Goal: Task Accomplishment & Management: Use online tool/utility

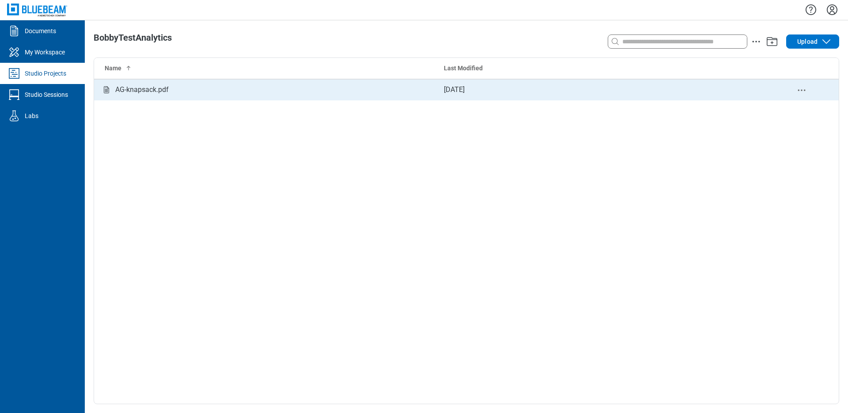
click at [162, 85] on div "AG-knapsack.pdf" at bounding box center [141, 89] width 53 height 11
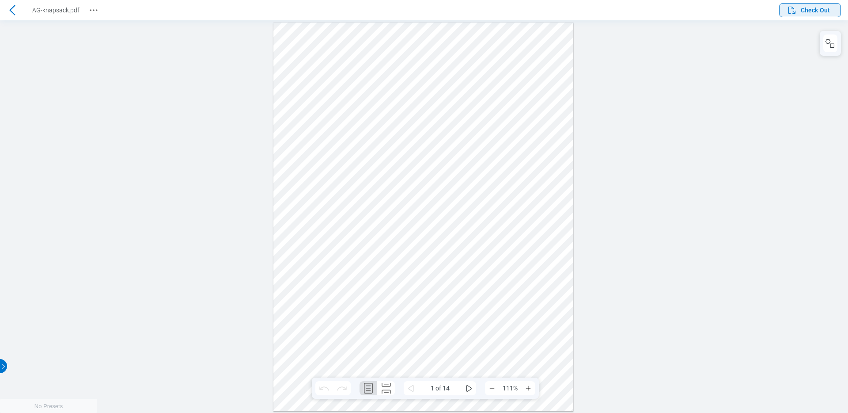
click at [795, 15] on icon "button" at bounding box center [792, 10] width 11 height 11
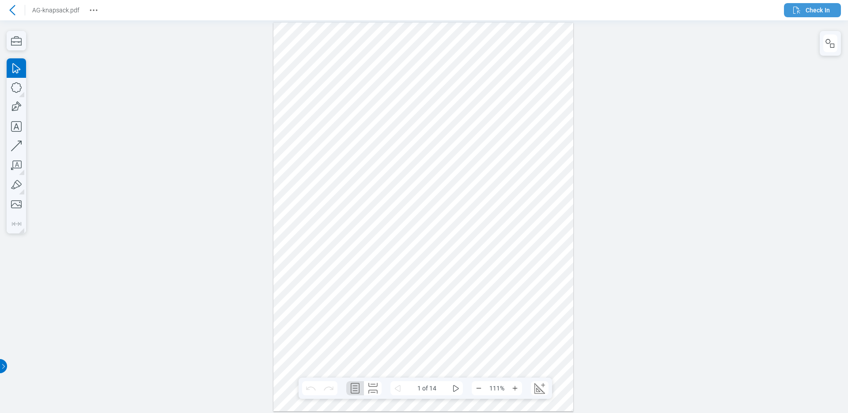
click at [794, 13] on icon "button" at bounding box center [796, 10] width 7 height 7
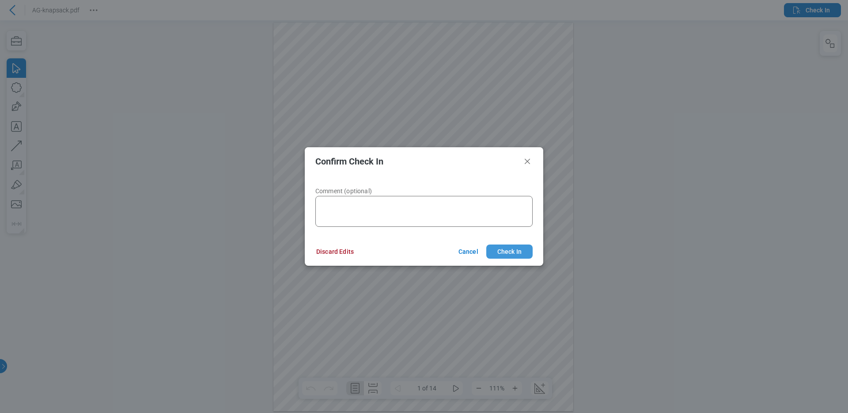
click at [509, 253] on button "Check In" at bounding box center [509, 251] width 46 height 14
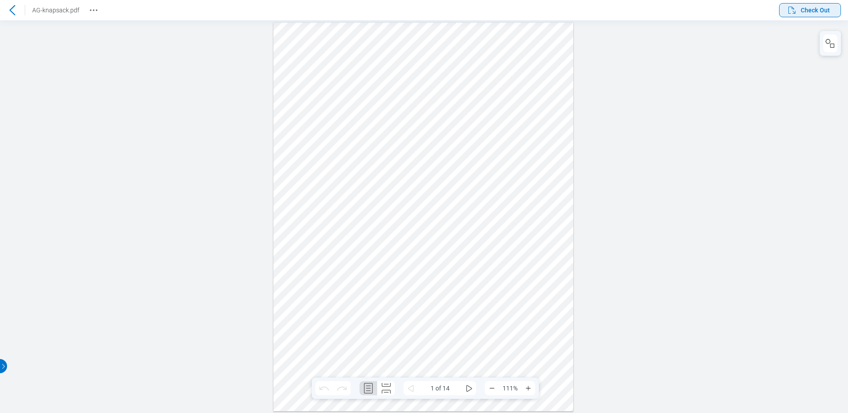
click at [808, 12] on span "Check Out" at bounding box center [815, 10] width 29 height 9
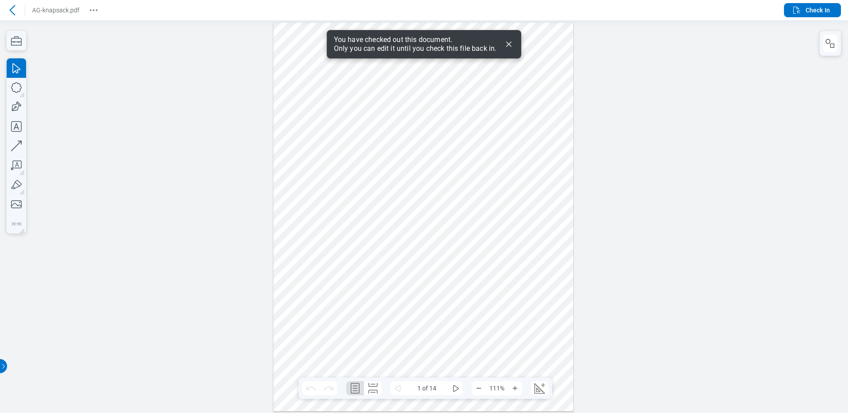
click at [508, 41] on icon "Dismiss" at bounding box center [509, 44] width 11 height 11
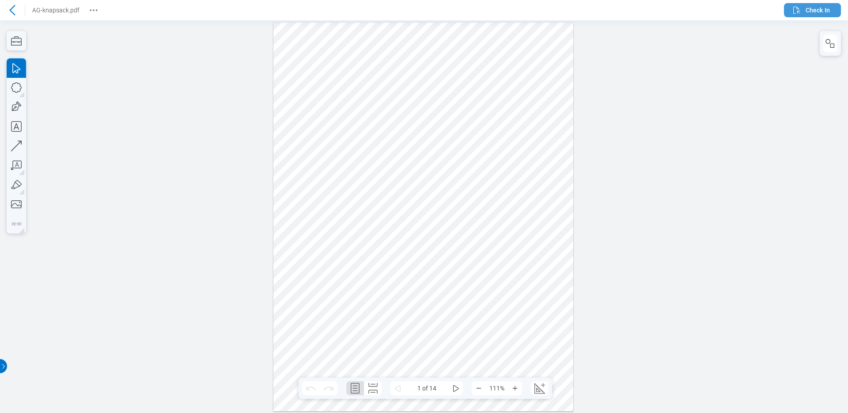
click at [797, 15] on button "Check In" at bounding box center [812, 10] width 57 height 14
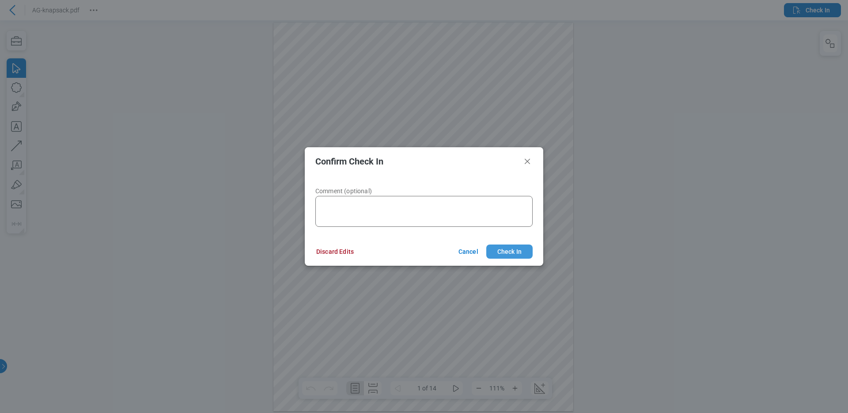
click at [496, 250] on button "Check In" at bounding box center [509, 251] width 46 height 14
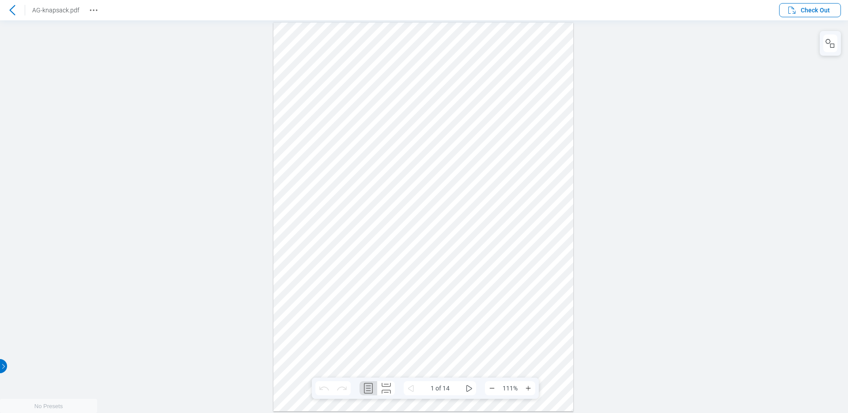
click at [646, 152] on div at bounding box center [424, 216] width 848 height 392
click at [15, 15] on icon at bounding box center [12, 10] width 11 height 11
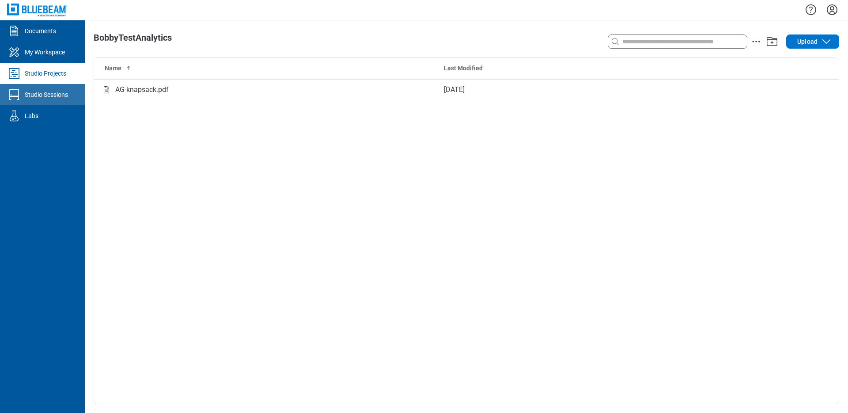
click at [50, 97] on div "Studio Sessions" at bounding box center [46, 94] width 43 height 9
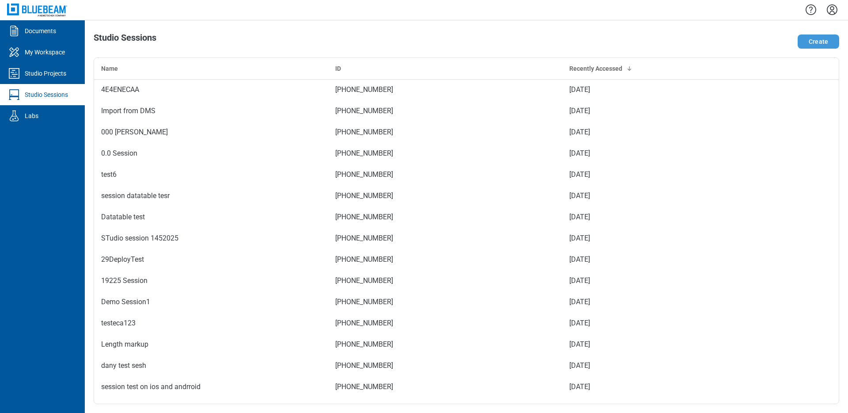
click at [821, 40] on button "Create" at bounding box center [819, 41] width 42 height 14
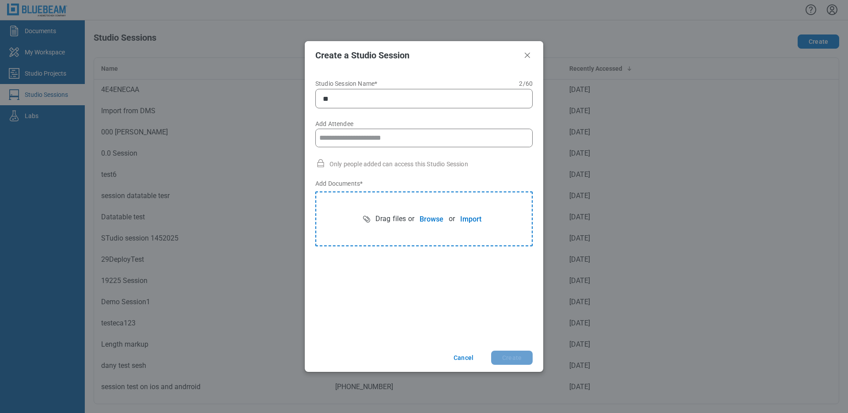
type input "*"
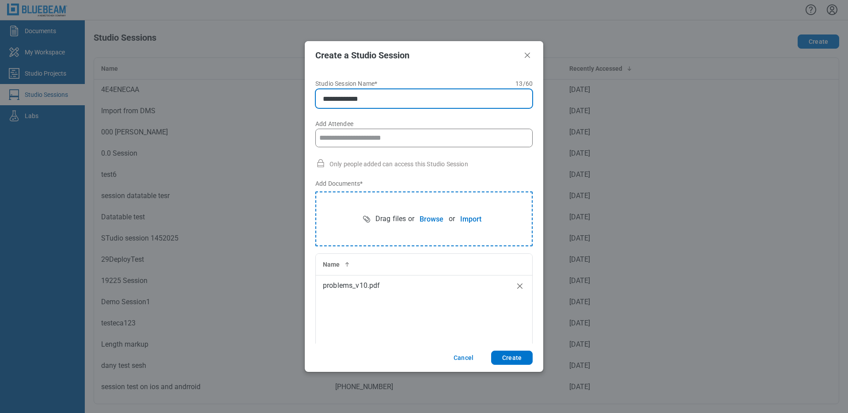
click at [348, 95] on input "**********" at bounding box center [426, 98] width 206 height 11
type input "**********"
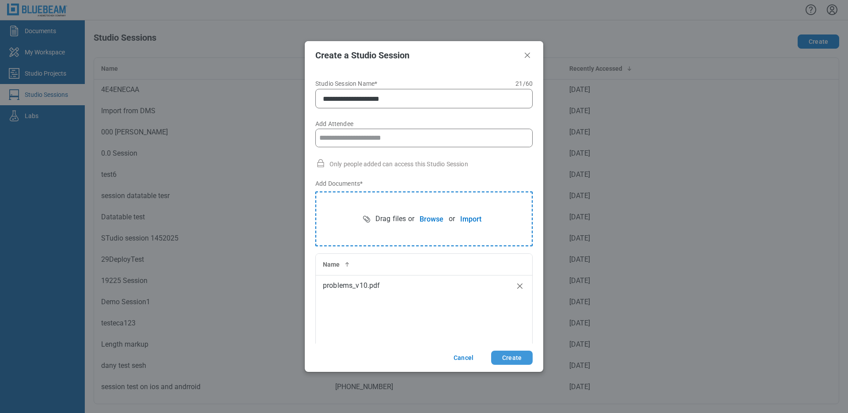
click at [501, 362] on button "Create" at bounding box center [512, 357] width 42 height 14
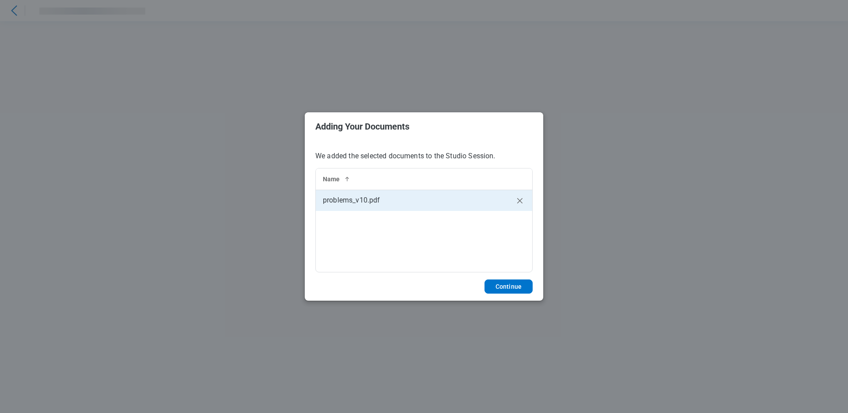
click at [467, 206] on td "problems_v10.pdf" at bounding box center [412, 200] width 192 height 21
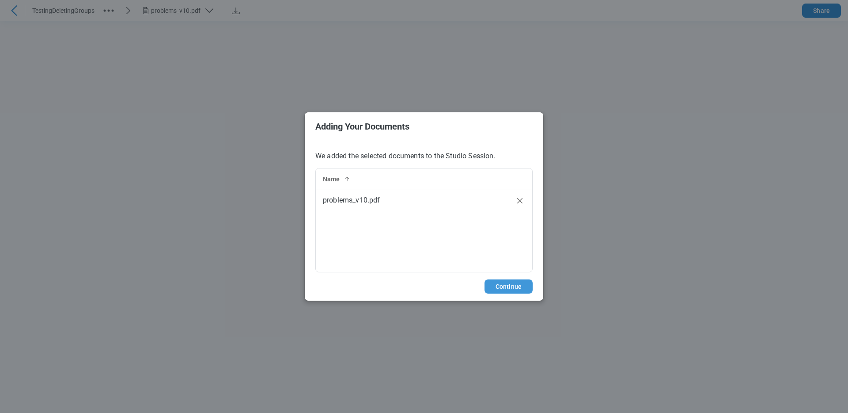
click at [511, 287] on button "Continue" at bounding box center [509, 286] width 48 height 14
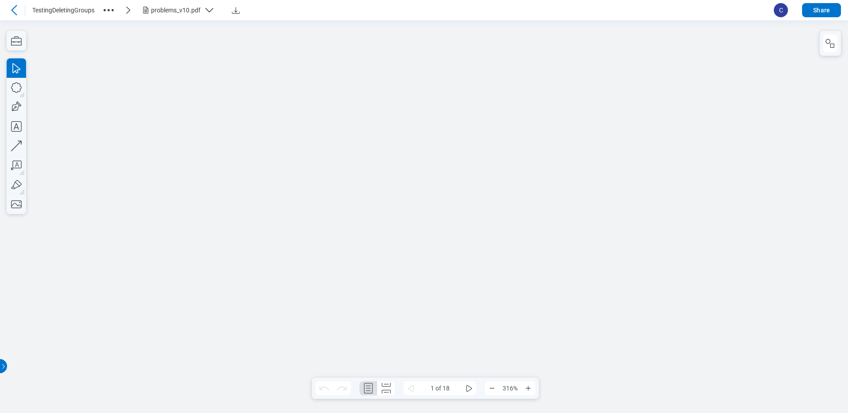
scroll to position [6, 0]
click at [20, 86] on icon "button" at bounding box center [16, 87] width 19 height 19
click at [15, 108] on icon "button" at bounding box center [16, 106] width 19 height 19
click at [15, 121] on icon "button" at bounding box center [16, 126] width 11 height 11
click at [16, 139] on icon "button" at bounding box center [16, 145] width 19 height 19
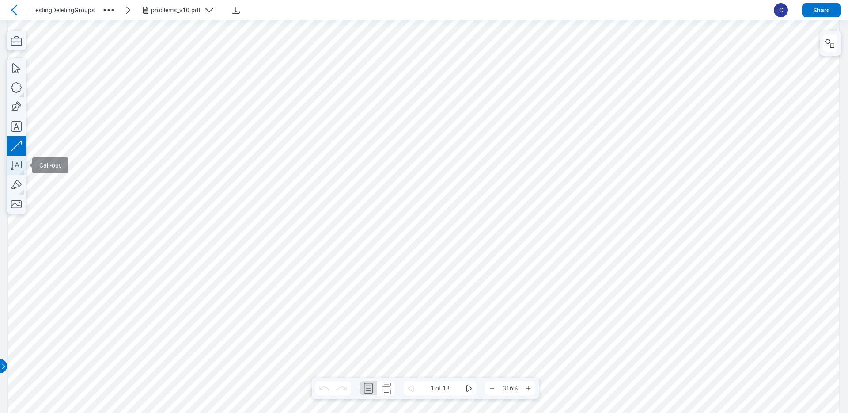
click at [18, 167] on icon "button" at bounding box center [16, 165] width 19 height 19
click at [18, 88] on icon "button" at bounding box center [16, 87] width 19 height 19
drag, startPoint x: 218, startPoint y: 69, endPoint x: 343, endPoint y: 198, distance: 180.0
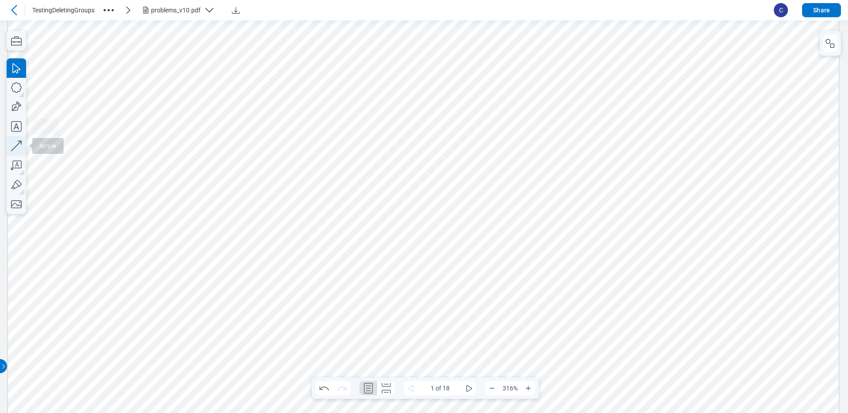
click at [19, 149] on icon "button" at bounding box center [16, 145] width 19 height 19
drag, startPoint x: 262, startPoint y: 251, endPoint x: 453, endPoint y: 67, distance: 266.2
click at [13, 90] on icon "button" at bounding box center [16, 87] width 19 height 19
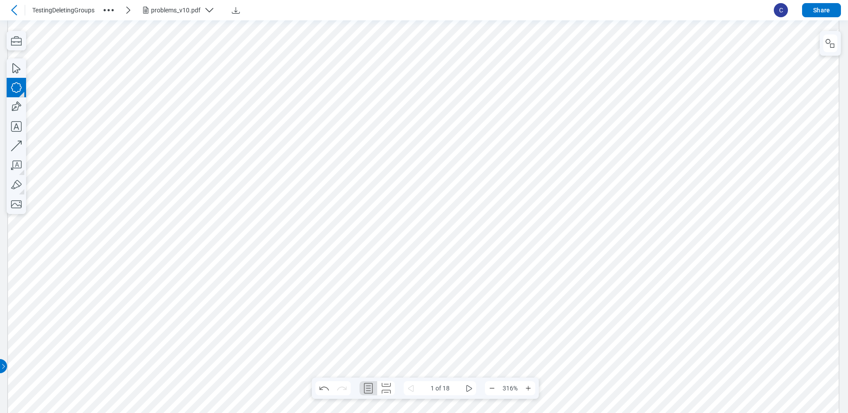
drag, startPoint x: 417, startPoint y: 247, endPoint x: 299, endPoint y: 144, distance: 156.6
drag, startPoint x: 191, startPoint y: 37, endPoint x: 507, endPoint y: 287, distance: 402.9
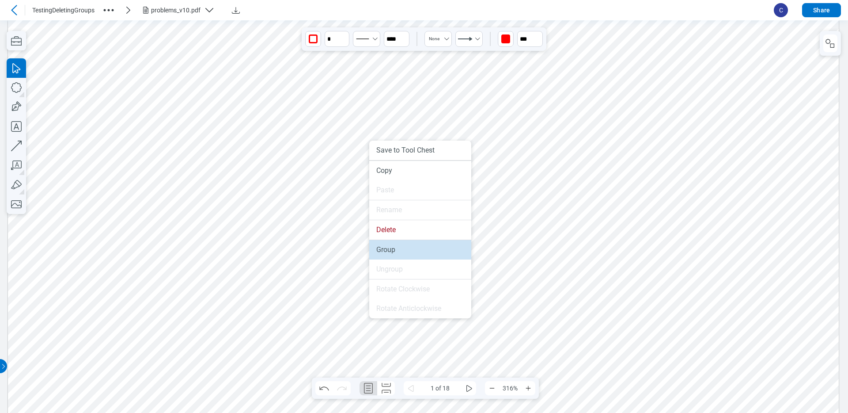
click at [386, 248] on li "Group" at bounding box center [420, 249] width 102 height 19
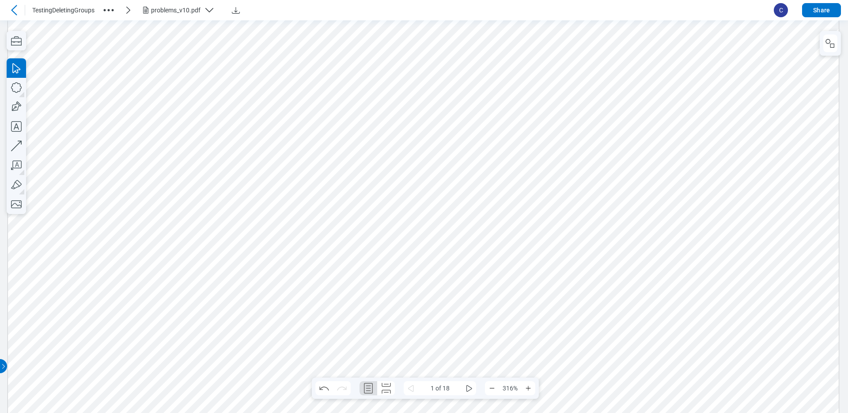
click at [12, 13] on icon at bounding box center [14, 10] width 11 height 11
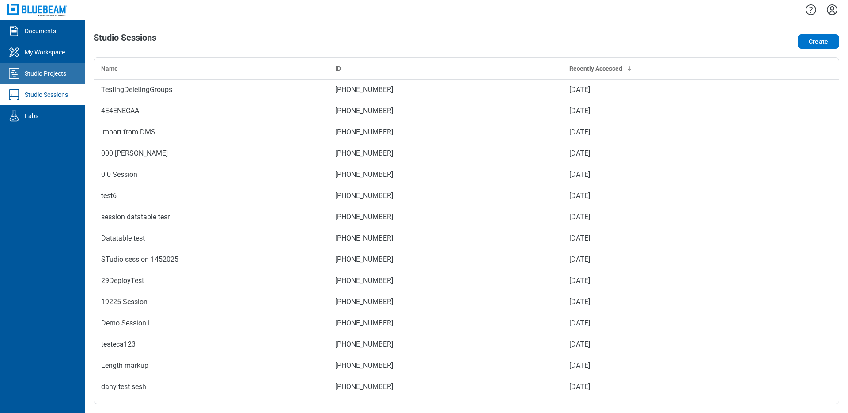
click at [51, 65] on link "Studio Projects" at bounding box center [42, 73] width 85 height 21
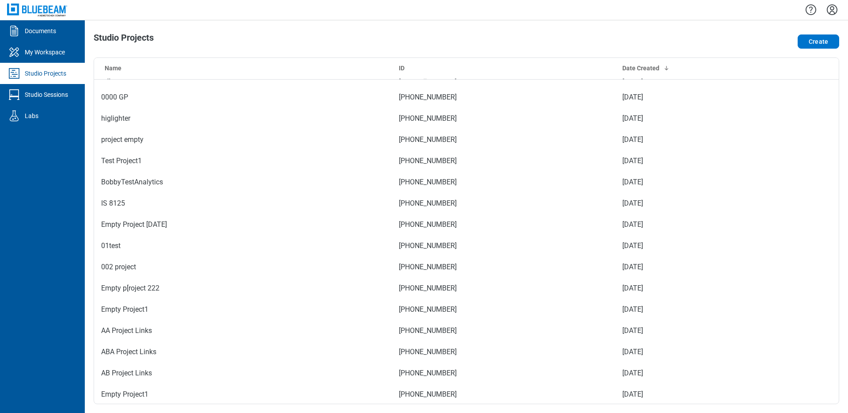
scroll to position [100, 0]
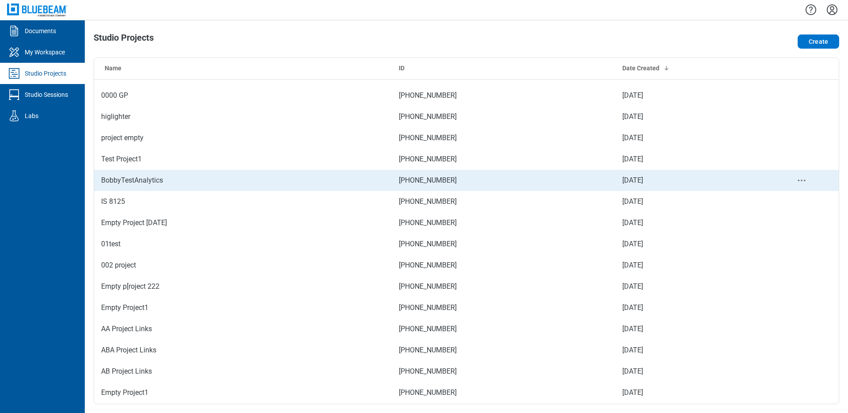
click at [167, 178] on td "BobbyTestAnalytics" at bounding box center [243, 180] width 298 height 21
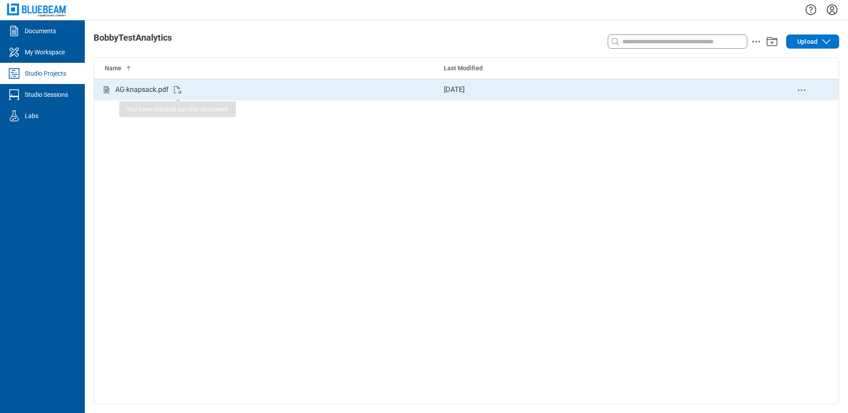
click at [178, 89] on icon "Studio items table" at bounding box center [177, 89] width 11 height 11
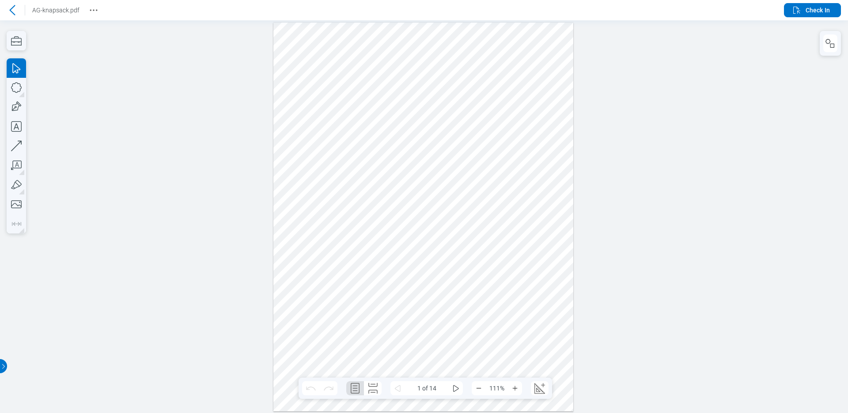
click at [12, 12] on icon at bounding box center [12, 10] width 11 height 11
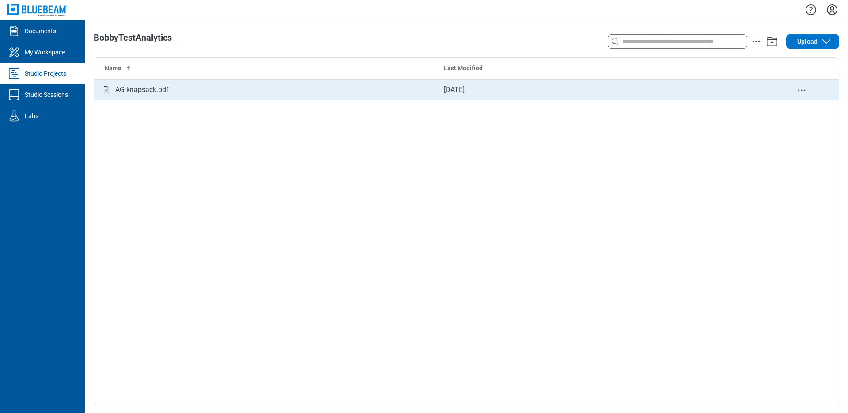
click at [286, 80] on td "AG-knapsack.pdf" at bounding box center [265, 89] width 343 height 21
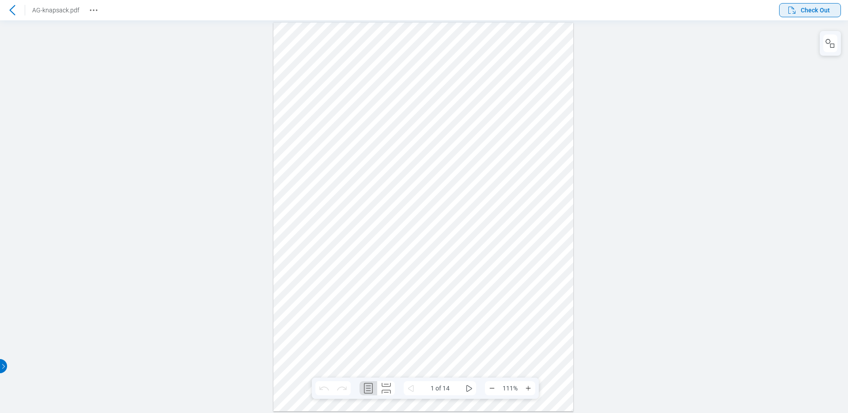
click at [813, 15] on span "Check Out" at bounding box center [808, 10] width 43 height 11
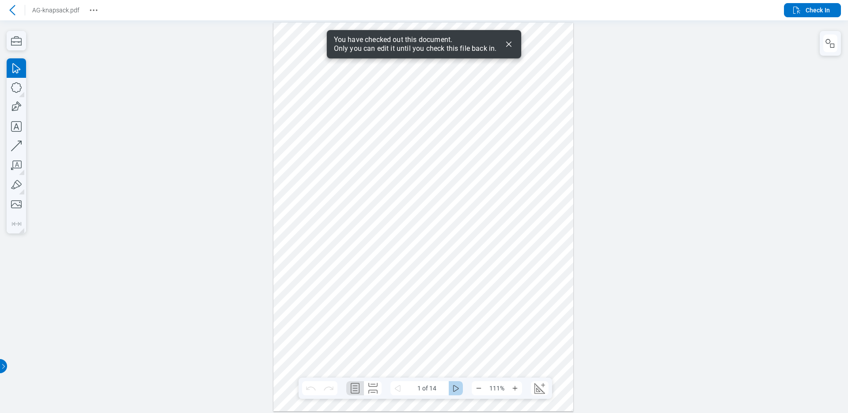
click at [456, 392] on icon "some" at bounding box center [456, 388] width 11 height 11
click at [19, 90] on icon "button" at bounding box center [16, 87] width 19 height 19
drag, startPoint x: 447, startPoint y: 118, endPoint x: 381, endPoint y: 194, distance: 100.5
click at [381, 194] on div at bounding box center [423, 216] width 300 height 388
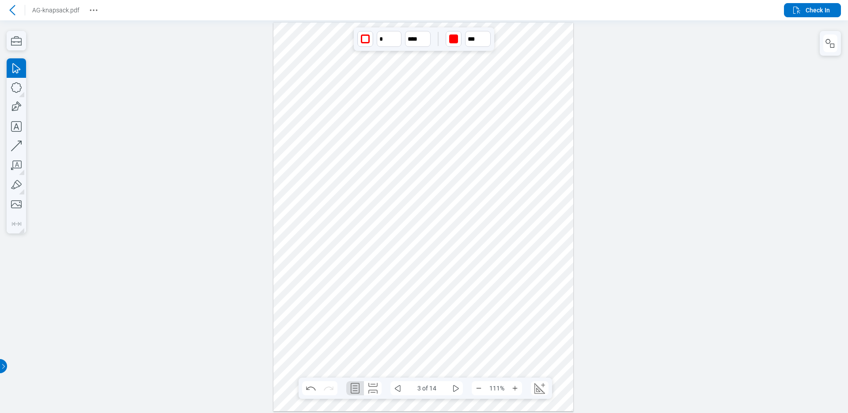
click at [489, 197] on div at bounding box center [423, 216] width 300 height 388
drag, startPoint x: 485, startPoint y: 207, endPoint x: 326, endPoint y: 82, distance: 202.0
click at [326, 82] on div at bounding box center [423, 216] width 300 height 388
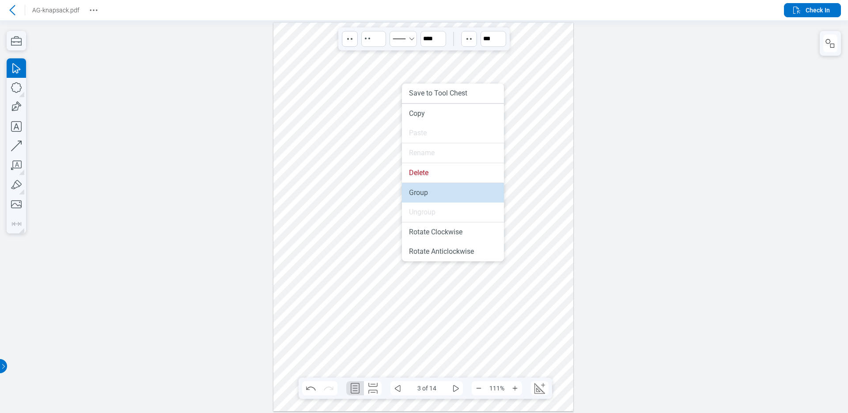
click at [420, 193] on li "Group" at bounding box center [453, 192] width 102 height 19
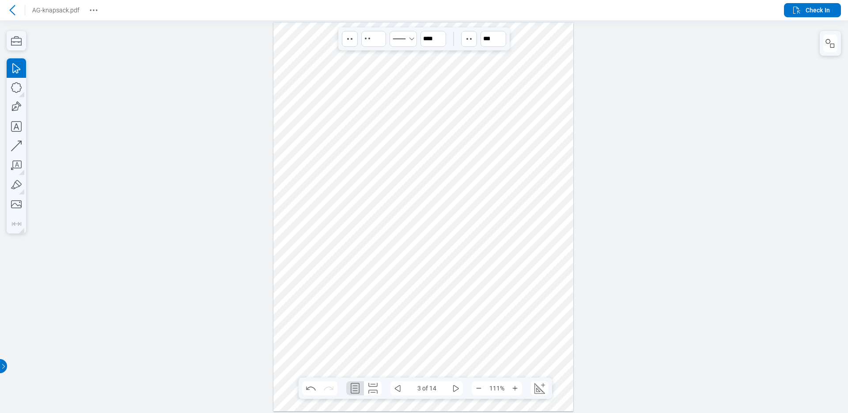
click at [520, 208] on div at bounding box center [423, 216] width 300 height 388
click at [816, 16] on button "Check In" at bounding box center [812, 10] width 57 height 14
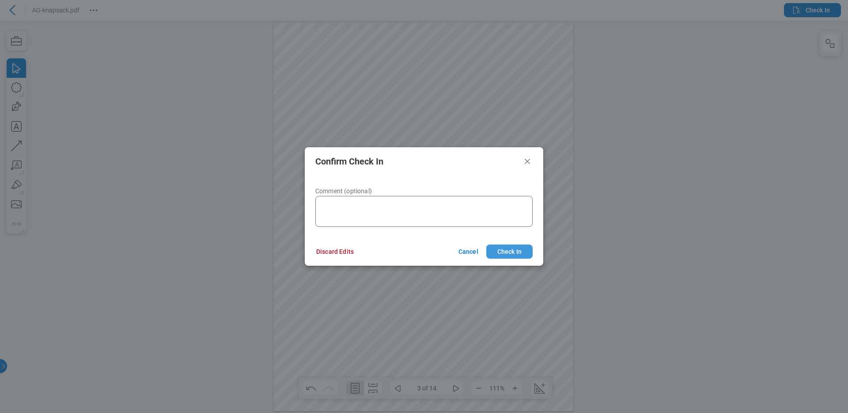
click at [501, 252] on button "Check In" at bounding box center [509, 251] width 46 height 14
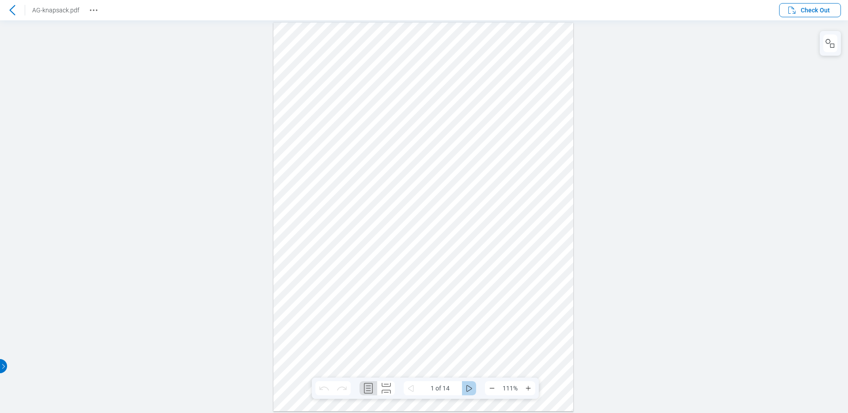
click at [470, 388] on icon "some" at bounding box center [469, 388] width 11 height 11
click at [410, 387] on icon "some" at bounding box center [411, 388] width 11 height 11
click at [13, 13] on icon at bounding box center [12, 10] width 6 height 10
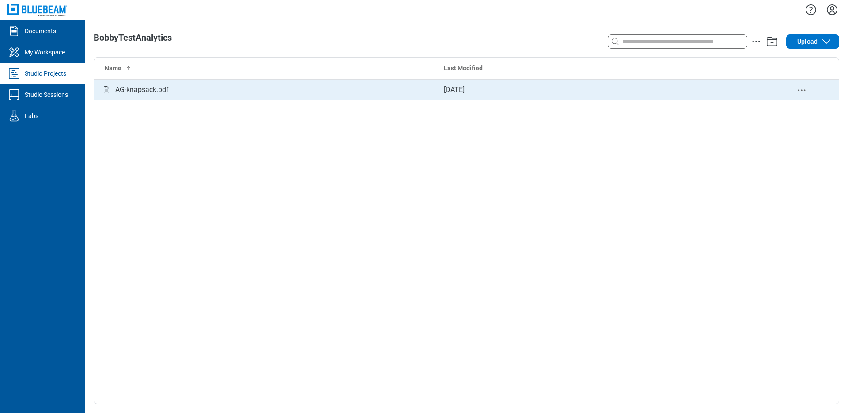
click at [309, 84] on div "AG-knapsack.pdf" at bounding box center [265, 89] width 329 height 11
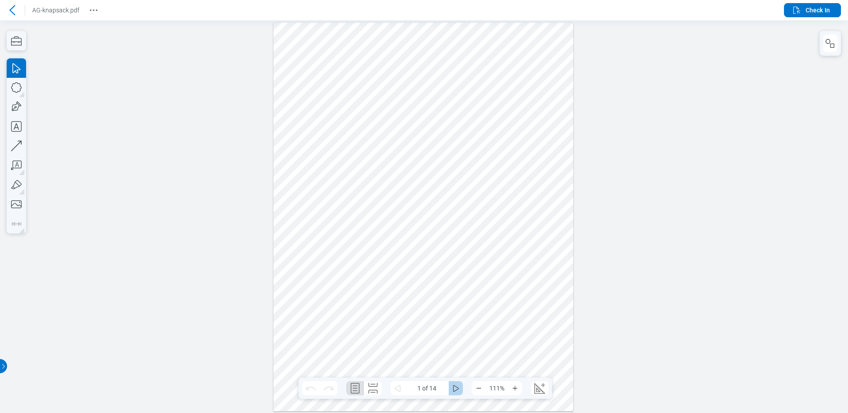
click at [457, 387] on icon "some" at bounding box center [456, 388] width 11 height 11
click at [12, 9] on icon at bounding box center [12, 10] width 11 height 11
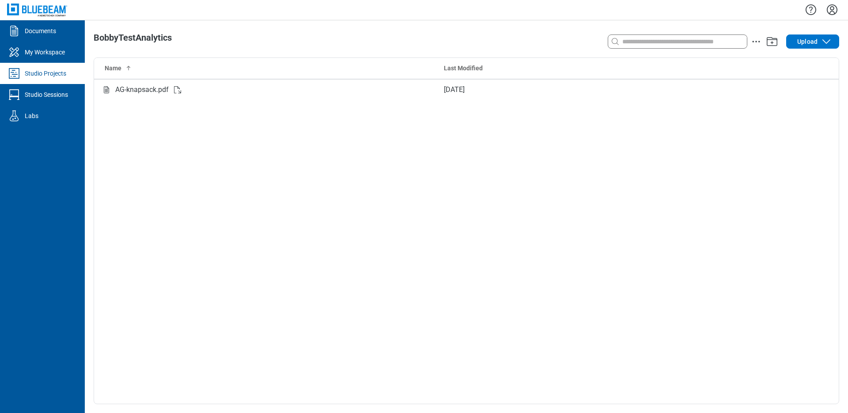
click at [831, 8] on icon "Settings" at bounding box center [832, 9] width 11 height 11
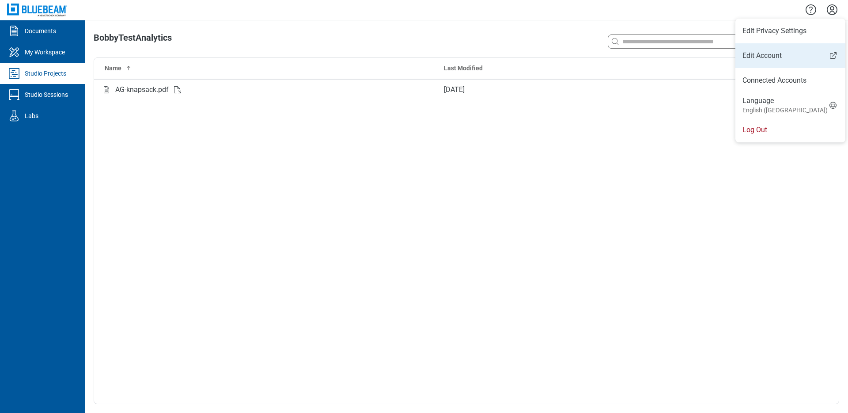
click at [750, 56] on link "Edit Account" at bounding box center [791, 55] width 110 height 11
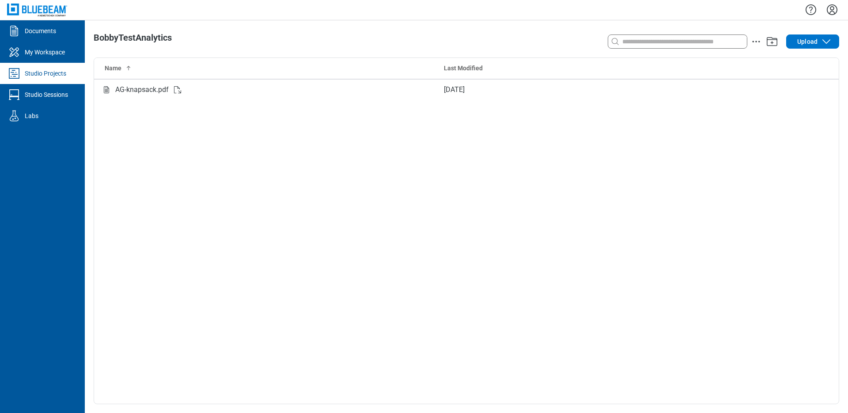
click at [830, 8] on icon "Settings" at bounding box center [832, 10] width 14 height 14
click at [811, 8] on icon "button" at bounding box center [811, 10] width 14 height 14
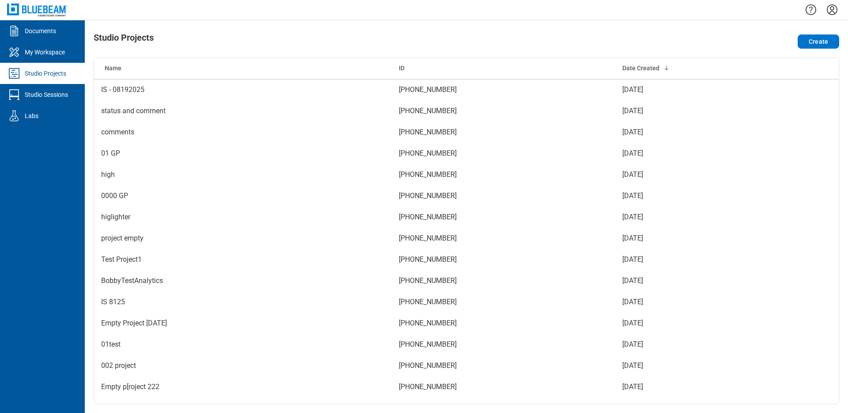
click at [839, 10] on div at bounding box center [466, 10] width 763 height 20
click at [835, 10] on icon "Settings" at bounding box center [832, 10] width 14 height 14
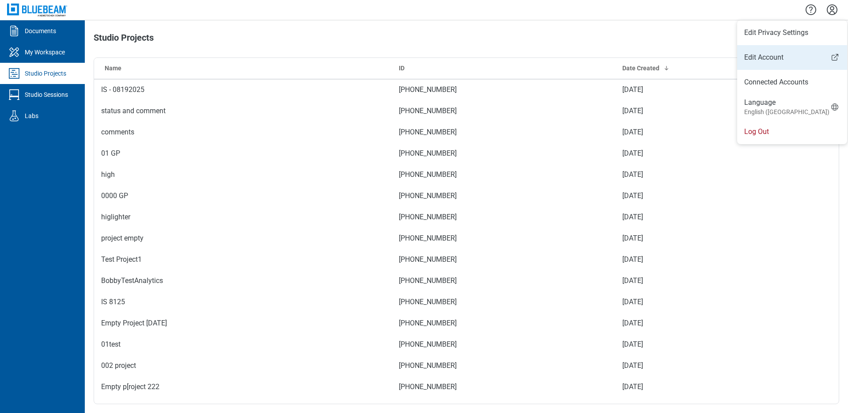
click at [780, 57] on link "Edit Account" at bounding box center [792, 57] width 110 height 11
